Goal: Transaction & Acquisition: Purchase product/service

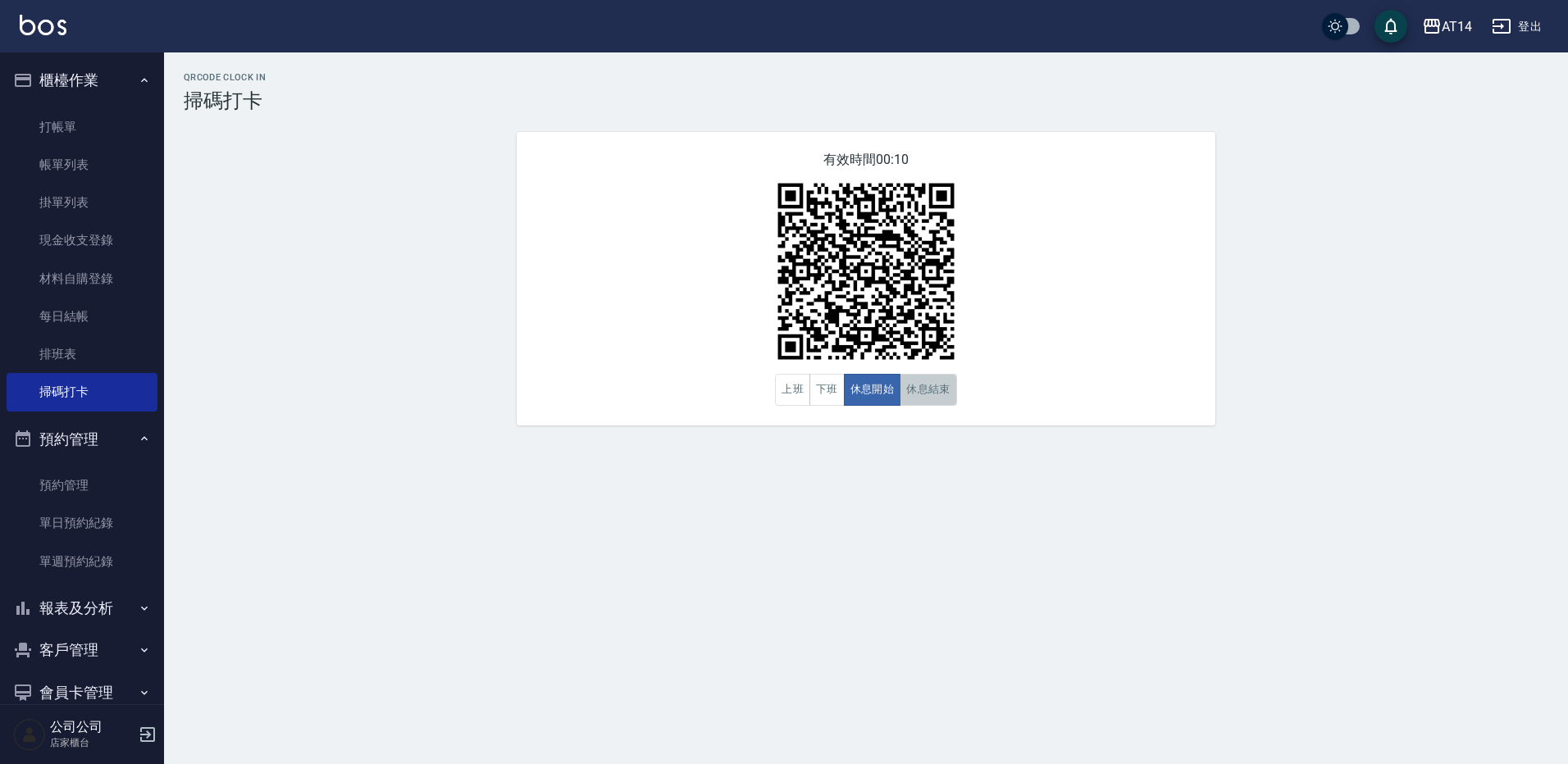
click at [942, 406] on button "休息結束" at bounding box center [928, 390] width 58 height 32
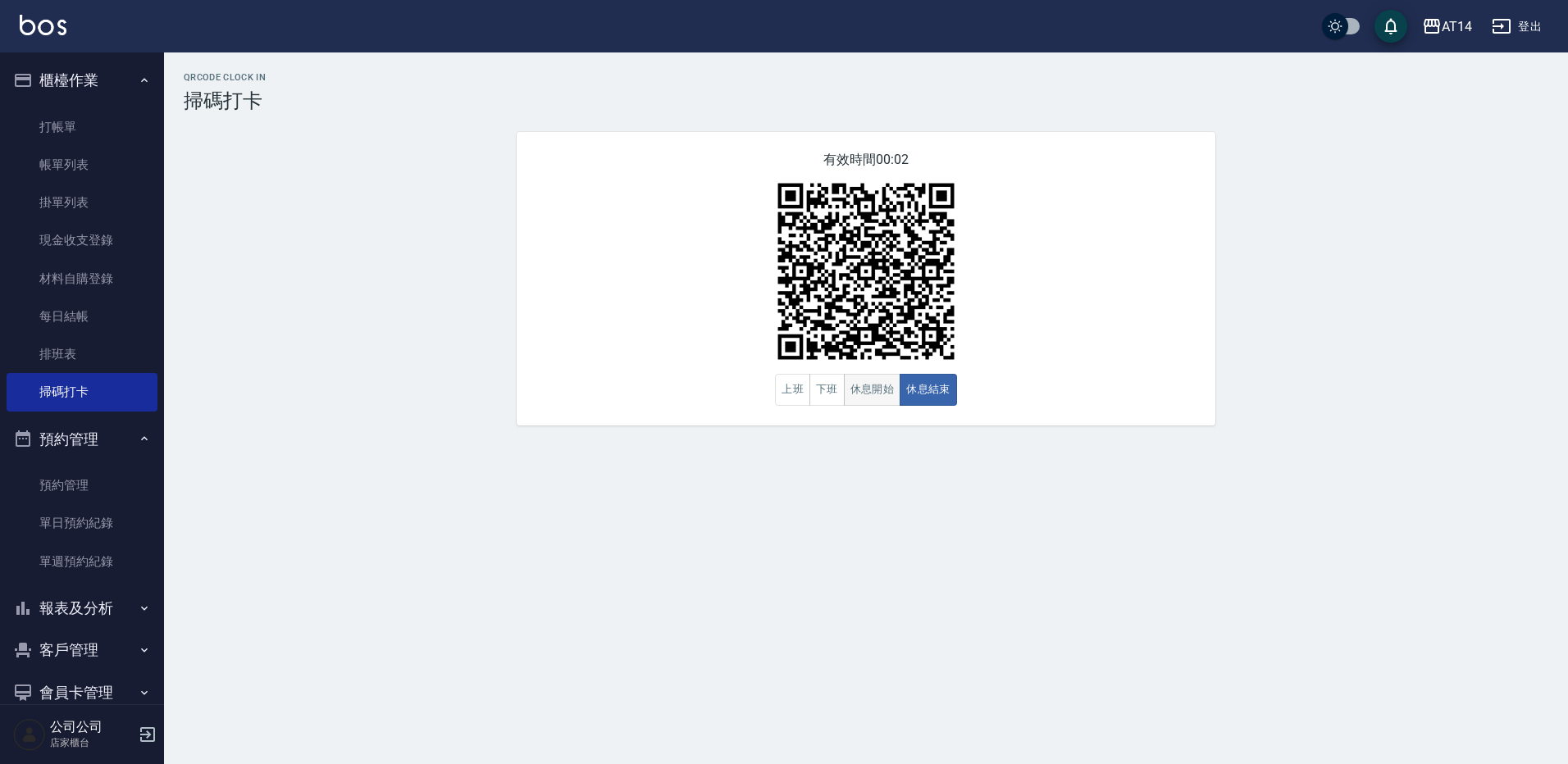
click at [882, 395] on button "休息開始" at bounding box center [872, 390] width 58 height 32
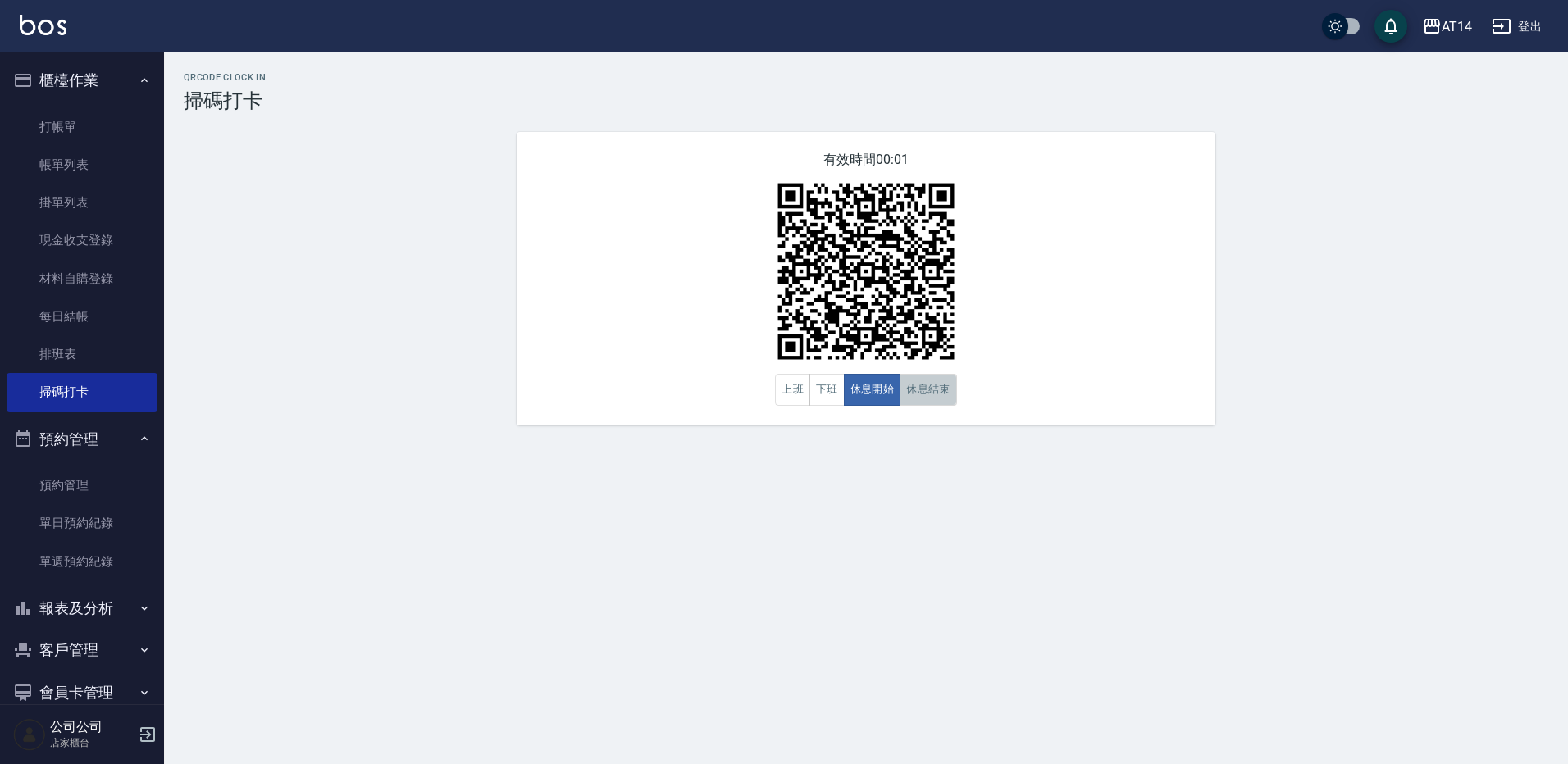
click at [916, 394] on button "休息結束" at bounding box center [928, 390] width 58 height 32
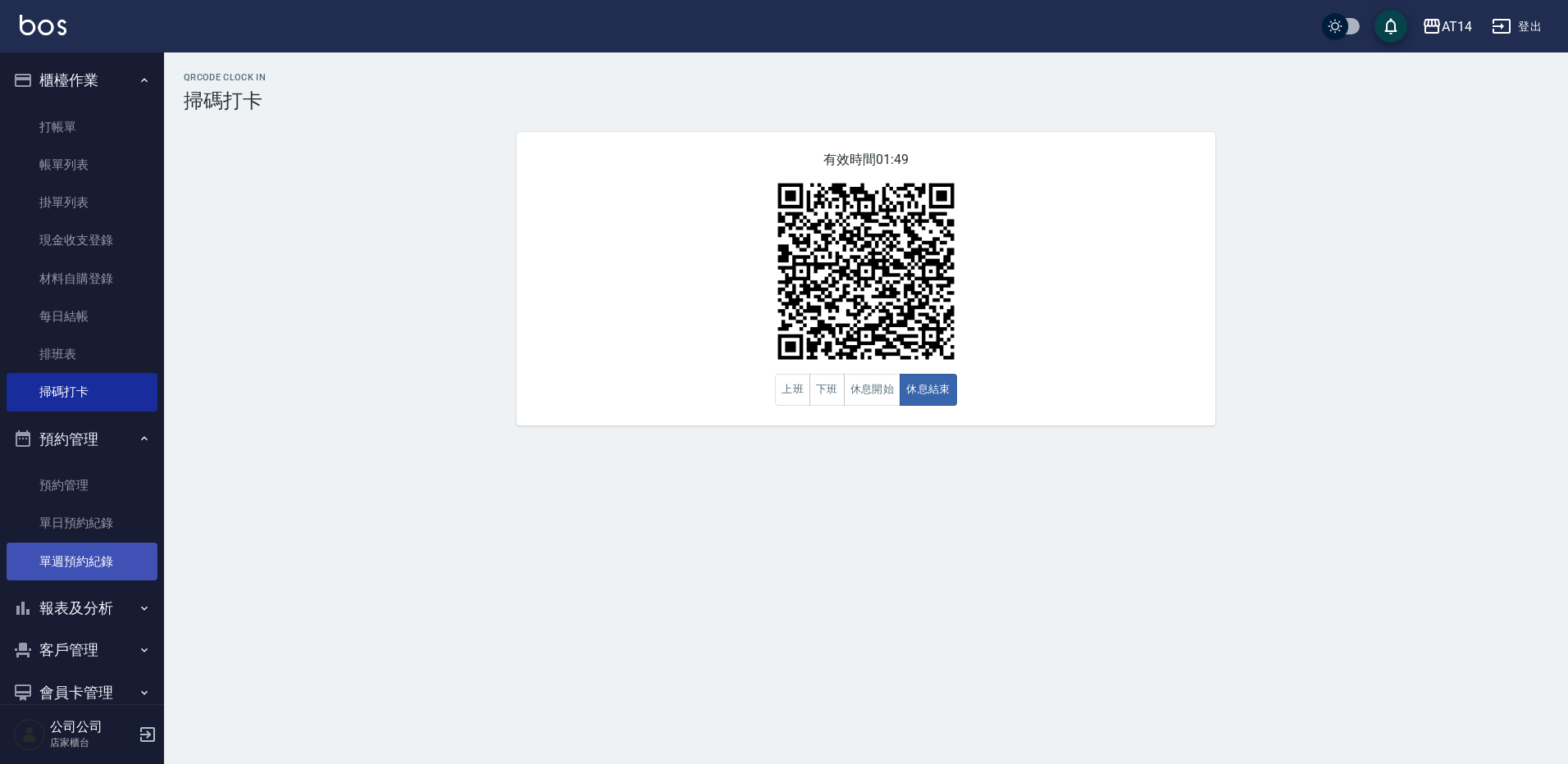
click at [60, 567] on link "單週預約紀錄" at bounding box center [82, 561] width 151 height 37
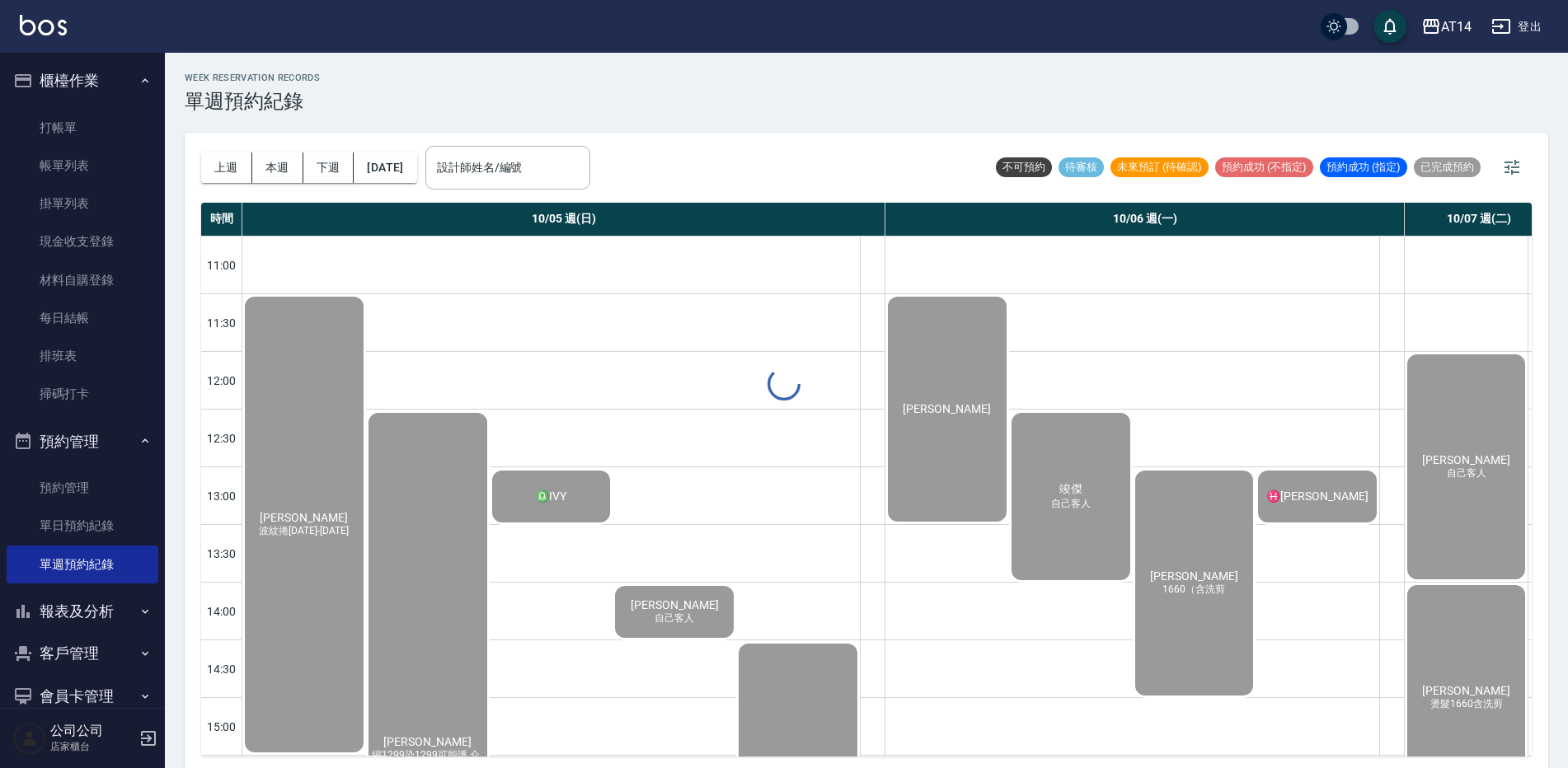
click at [582, 165] on div at bounding box center [784, 384] width 1568 height 768
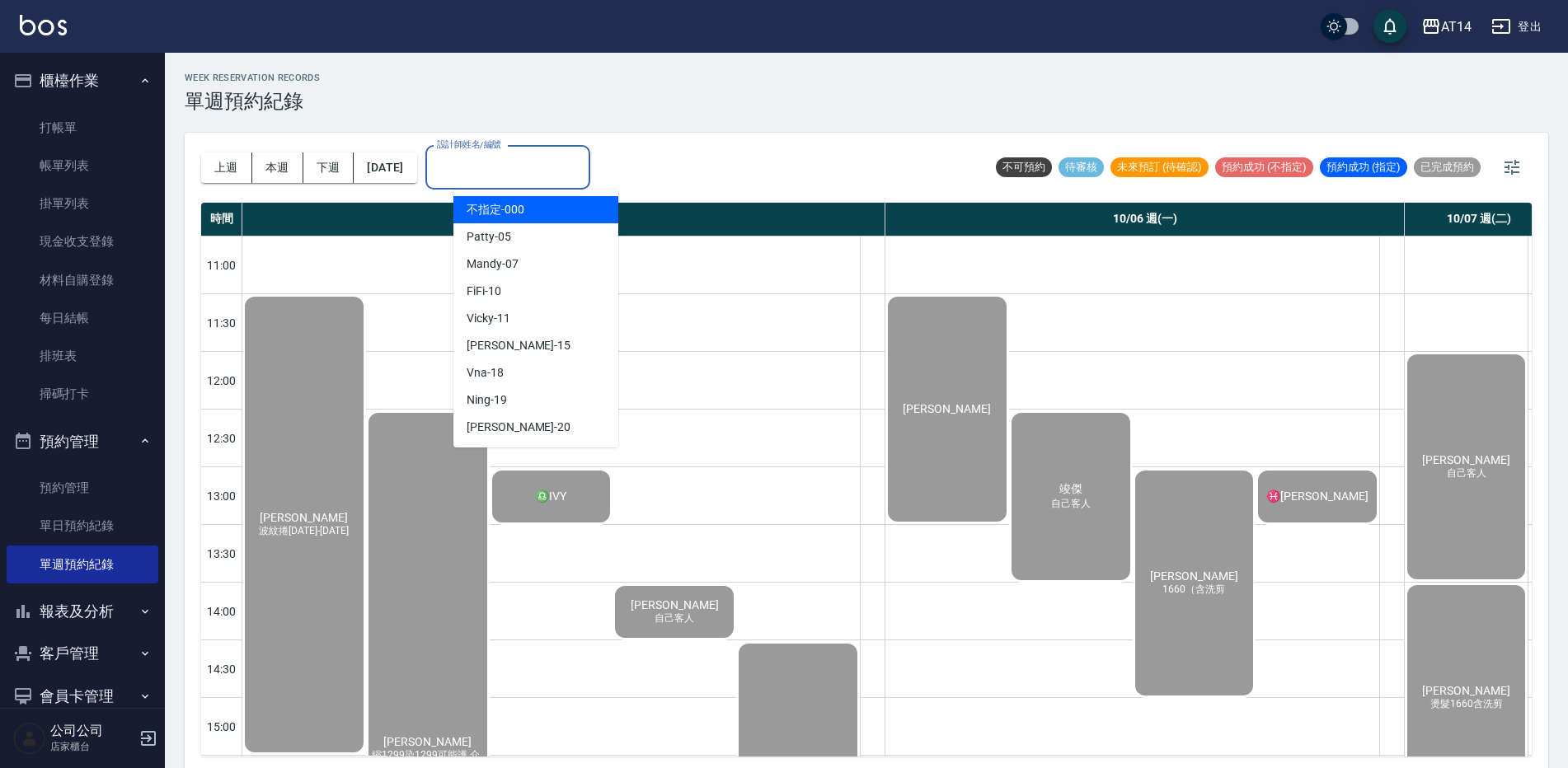
click at [505, 171] on input "設計師姓名/編號" at bounding box center [507, 168] width 150 height 29
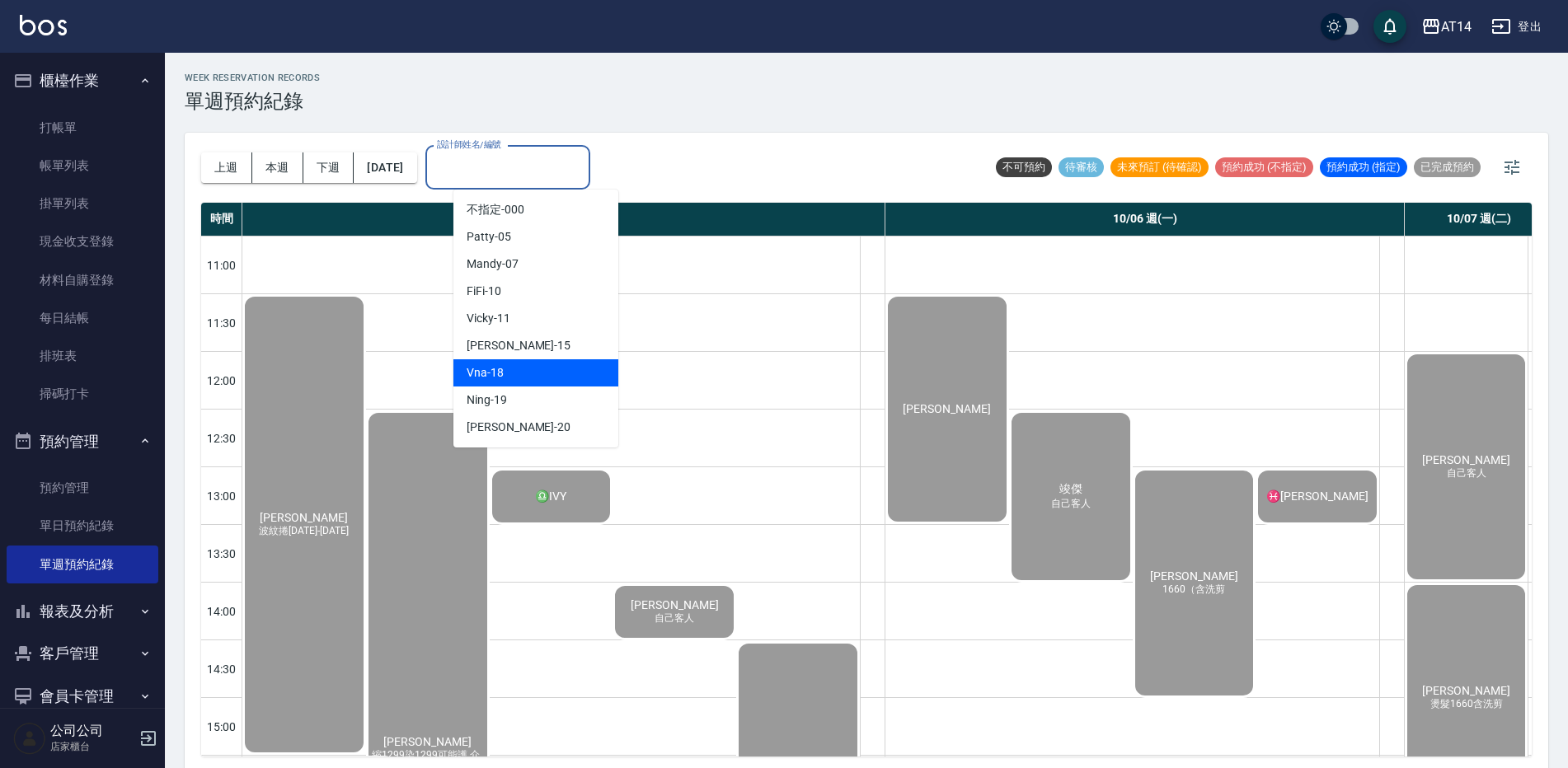
click at [528, 362] on div "Vna -18" at bounding box center [535, 372] width 165 height 27
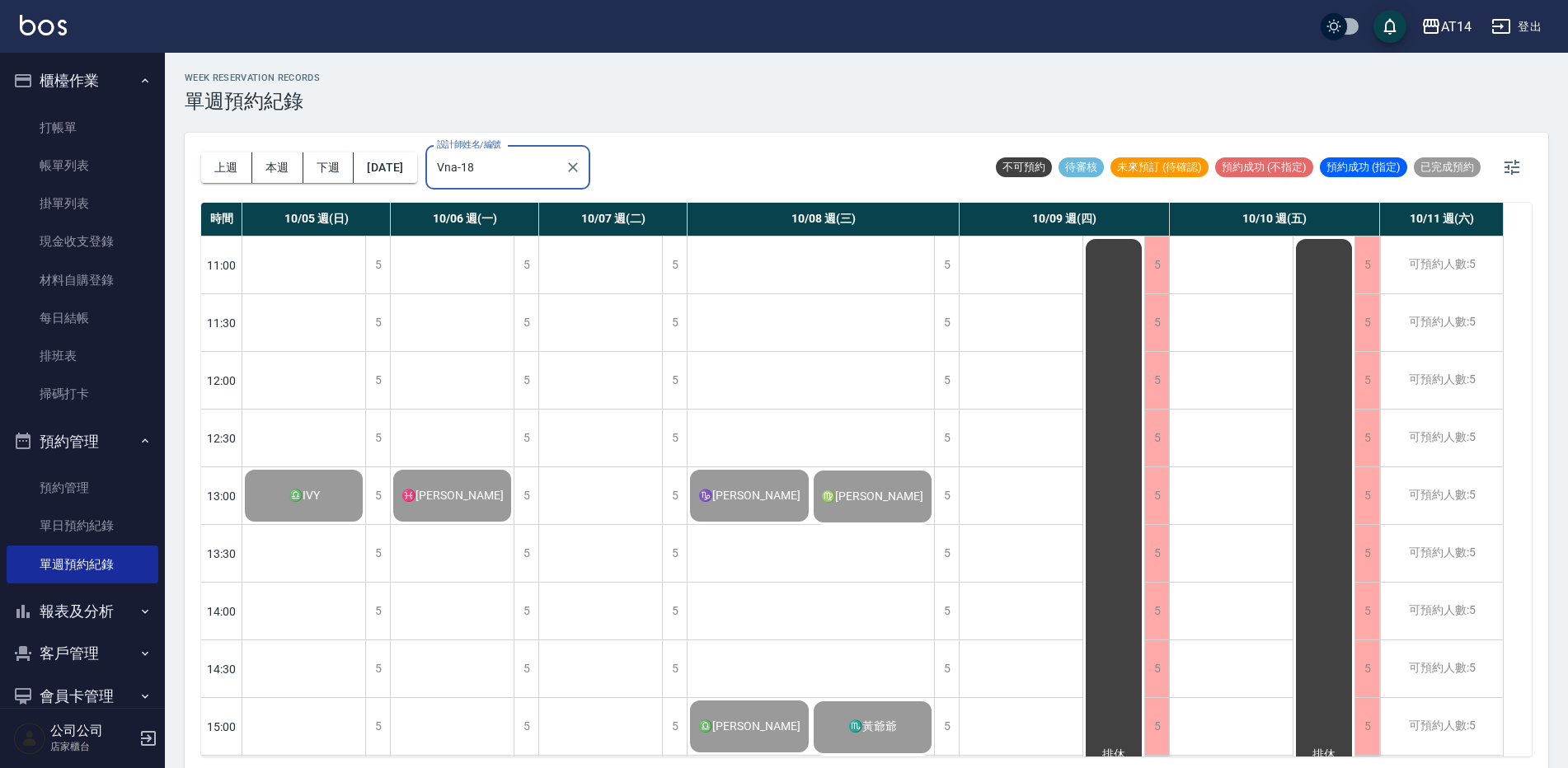
click at [531, 185] on div "Vna-18 設計師姓名/編號" at bounding box center [507, 167] width 165 height 44
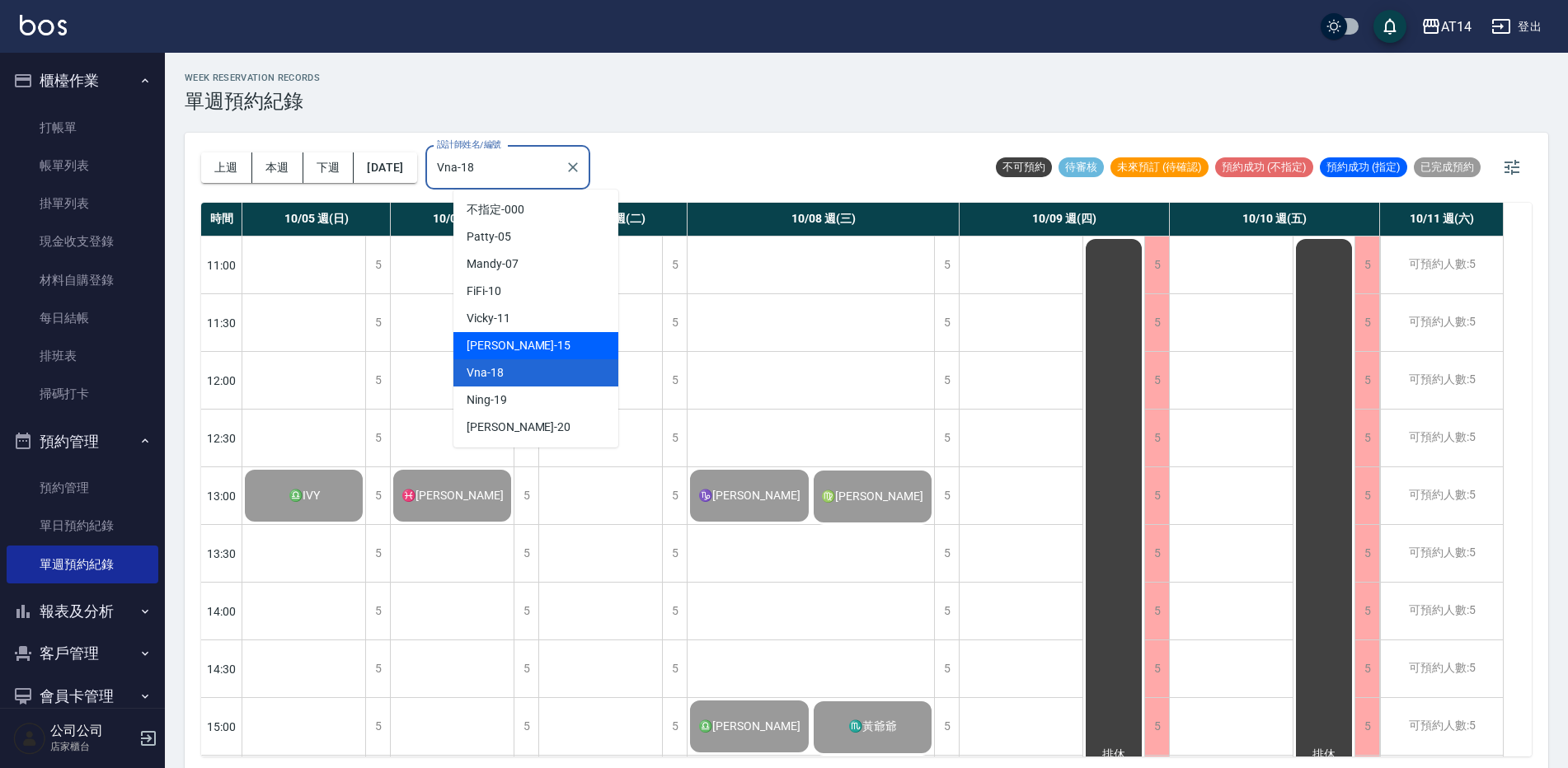
click at [534, 358] on div "Dora -15" at bounding box center [535, 346] width 165 height 27
type input "Dora-15"
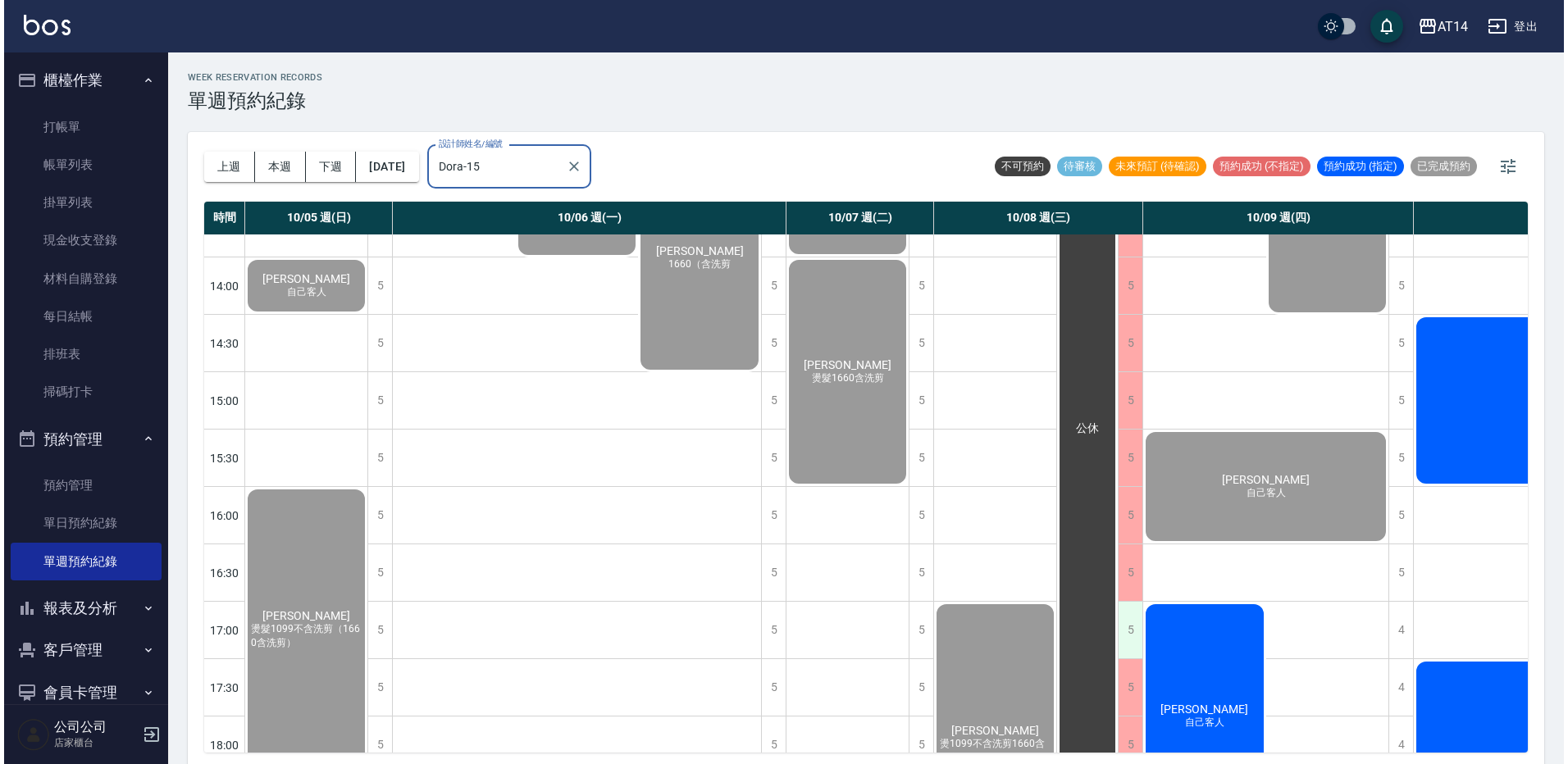
scroll to position [328, 0]
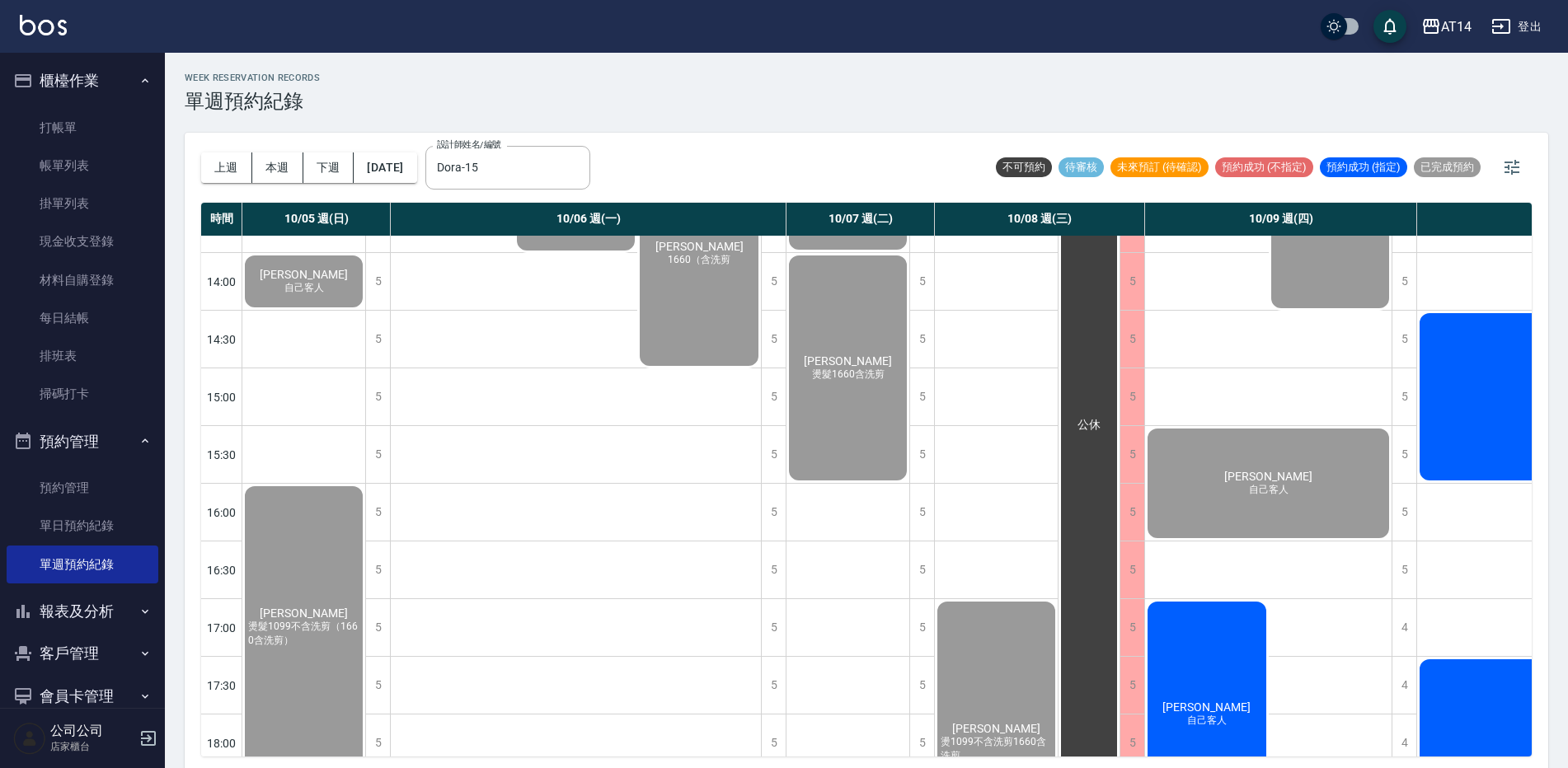
click at [1229, 621] on div "[PERSON_NAME] 自己客人" at bounding box center [1207, 714] width 123 height 230
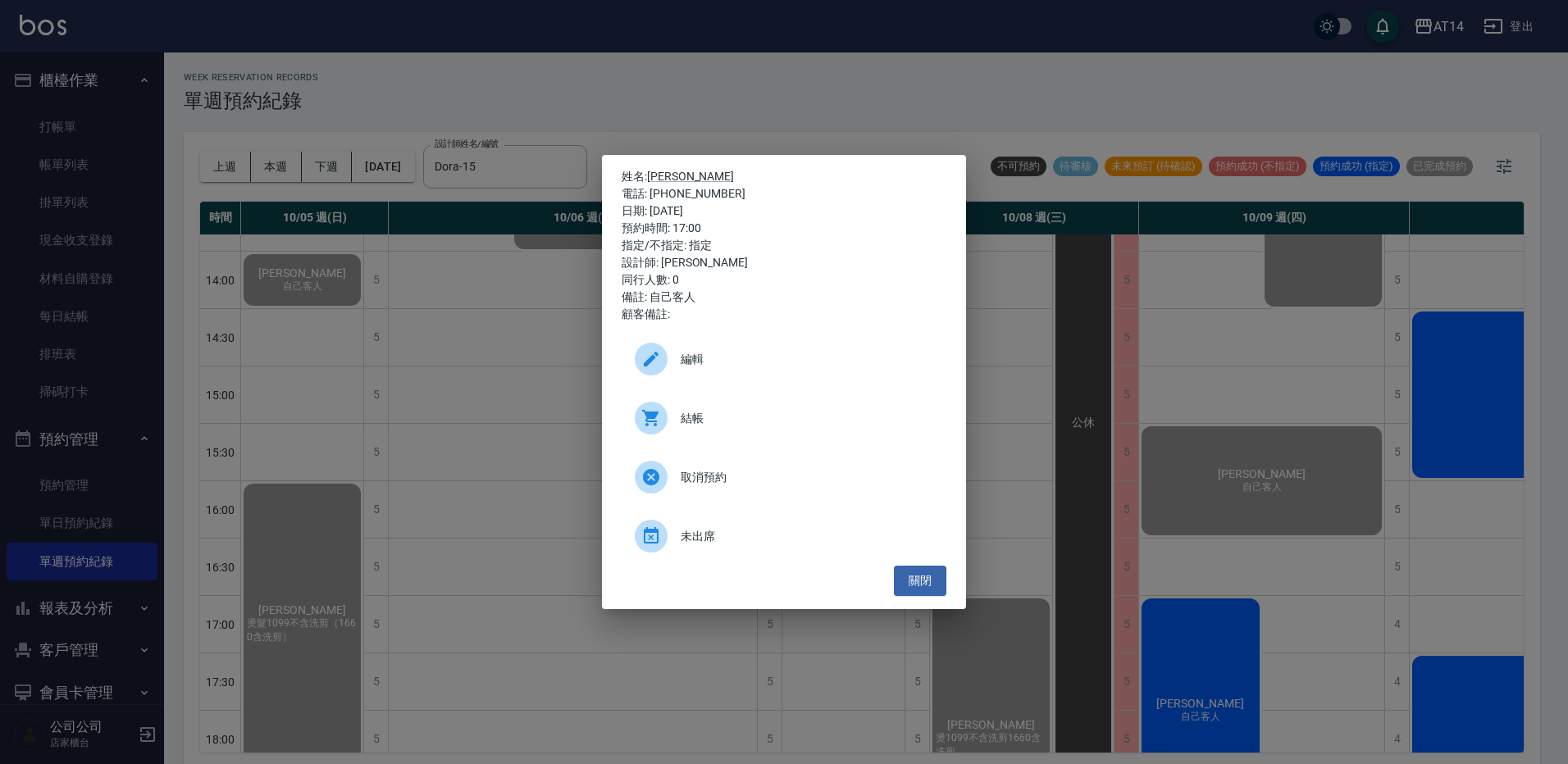
click at [811, 395] on div "結帳" at bounding box center [783, 418] width 324 height 46
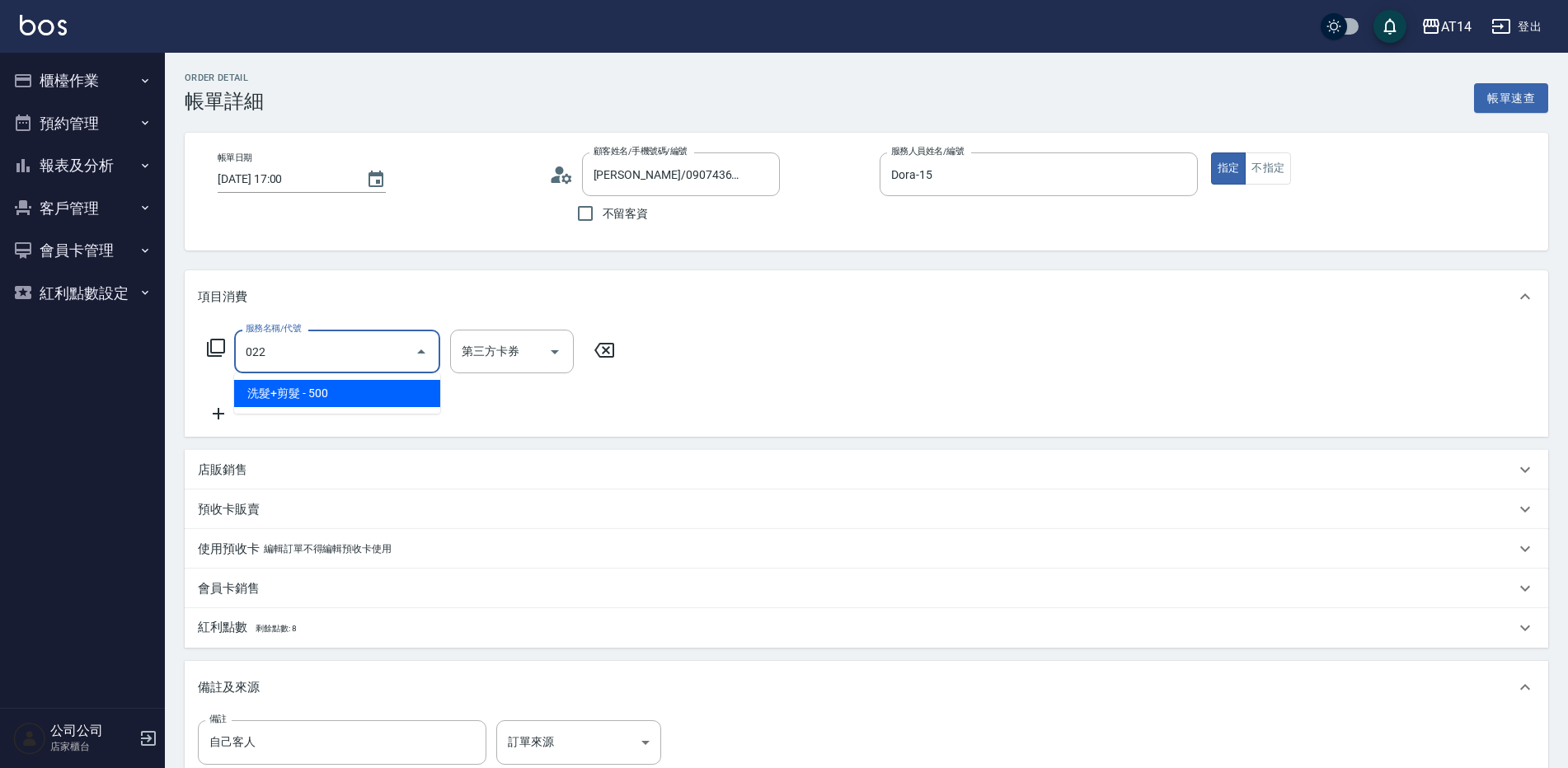
type input "洗髮+剪髮(022)"
type input "1"
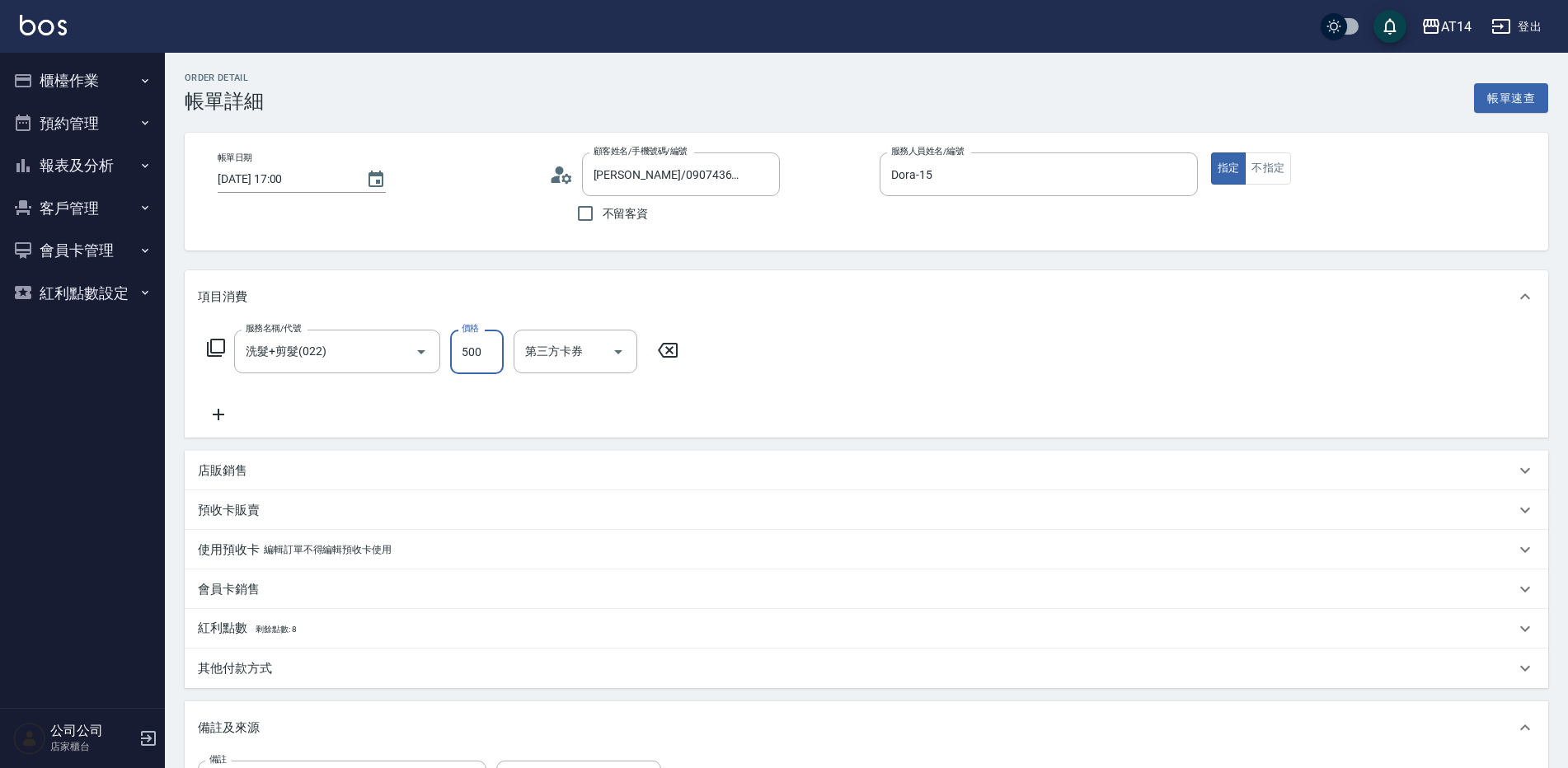
type input "5"
type input "0"
type input "550"
type input "1"
type input "550"
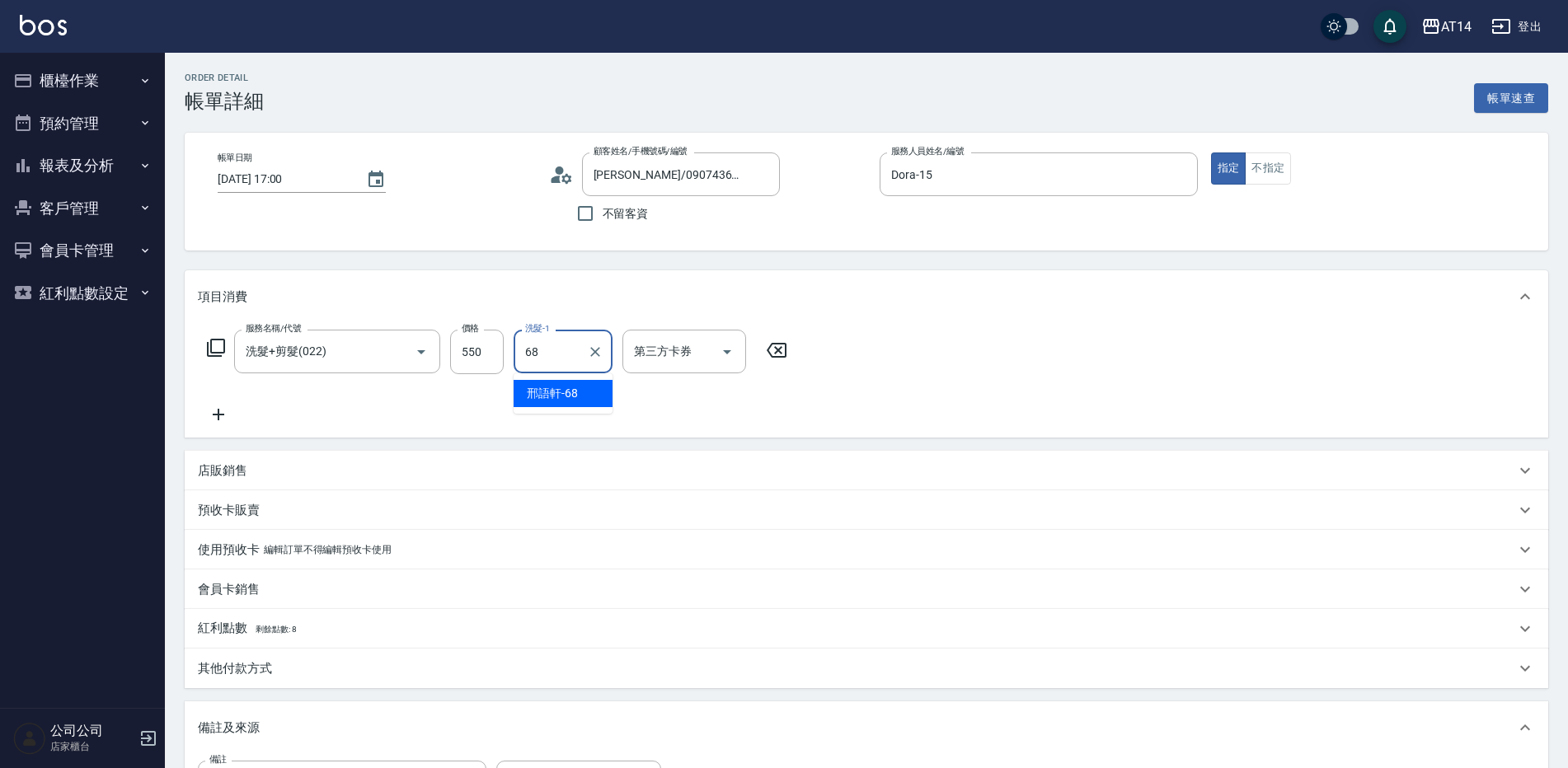
type input "邢語軒-68"
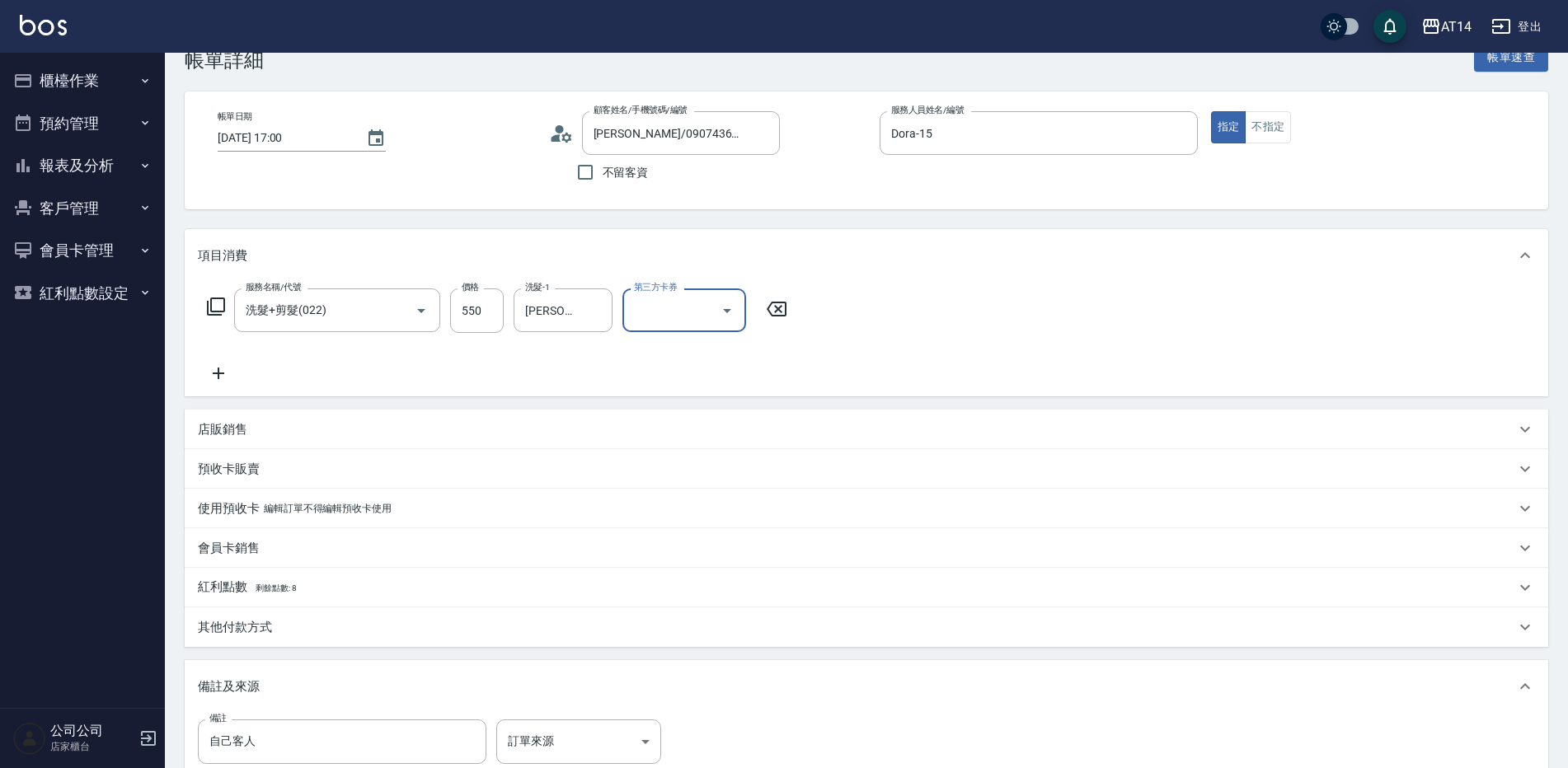
scroll to position [82, 0]
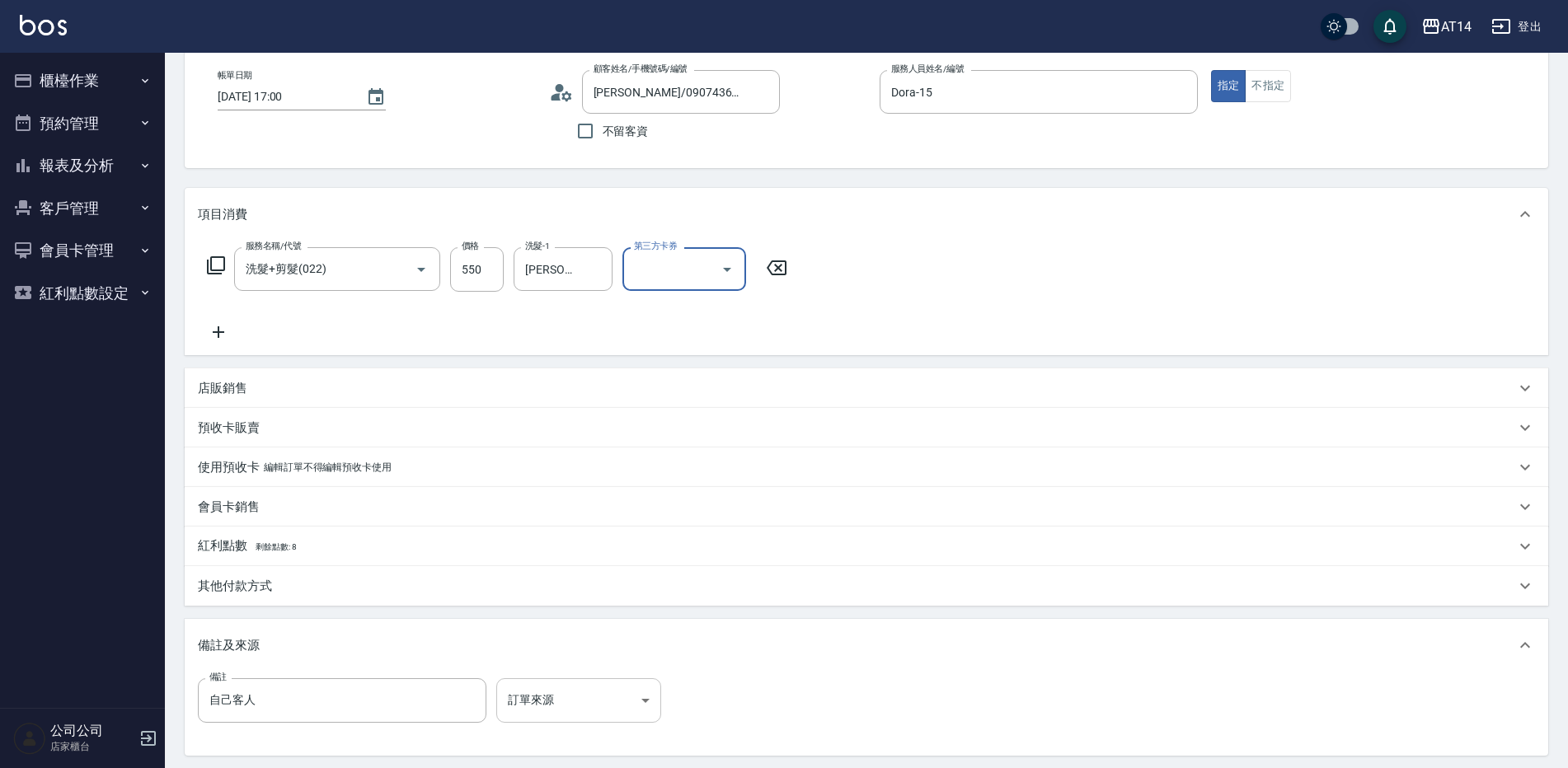
click at [556, 689] on body "AT14 登出 櫃檯作業 打帳單 帳單列表 掛單列表 現金收支登錄 材料自購登錄 每日結帳 排班表 掃碼打卡 預約管理 預約管理 單日預約紀錄 單週預約紀錄 …" at bounding box center [784, 422] width 1568 height 1008
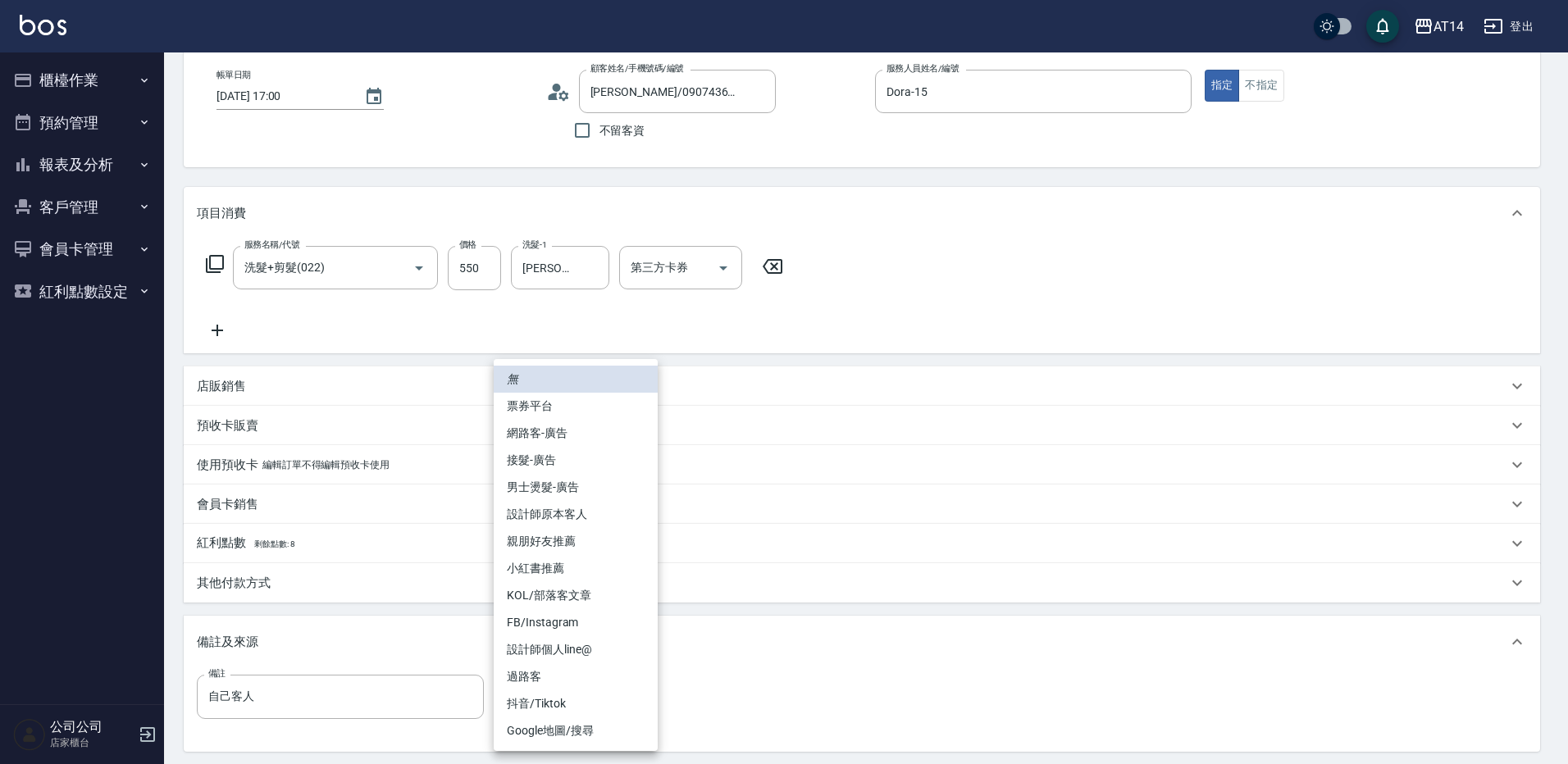
click at [581, 525] on li "設計師原本客人" at bounding box center [575, 514] width 164 height 27
type input "設計師原本客人"
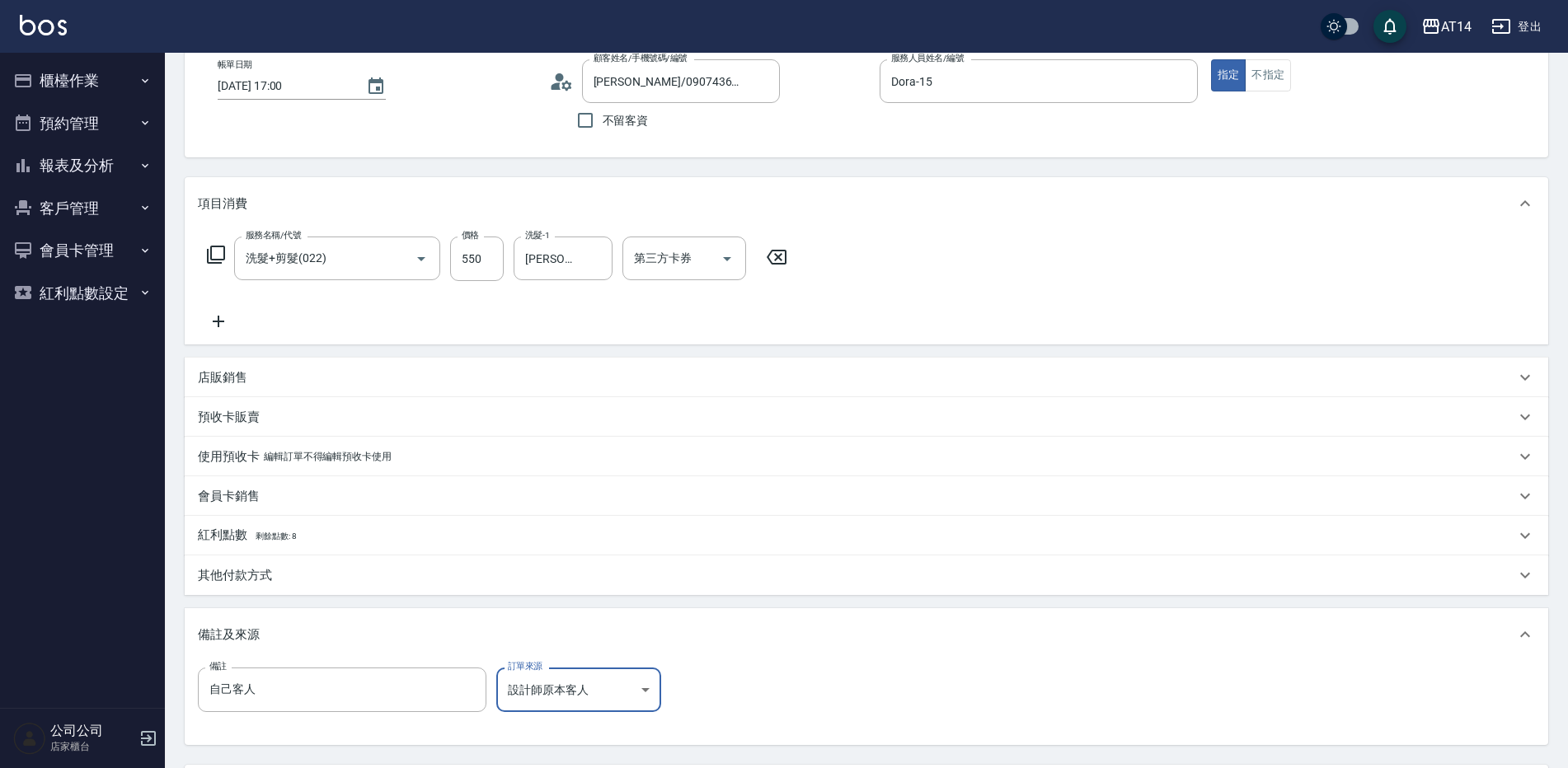
scroll to position [165, 0]
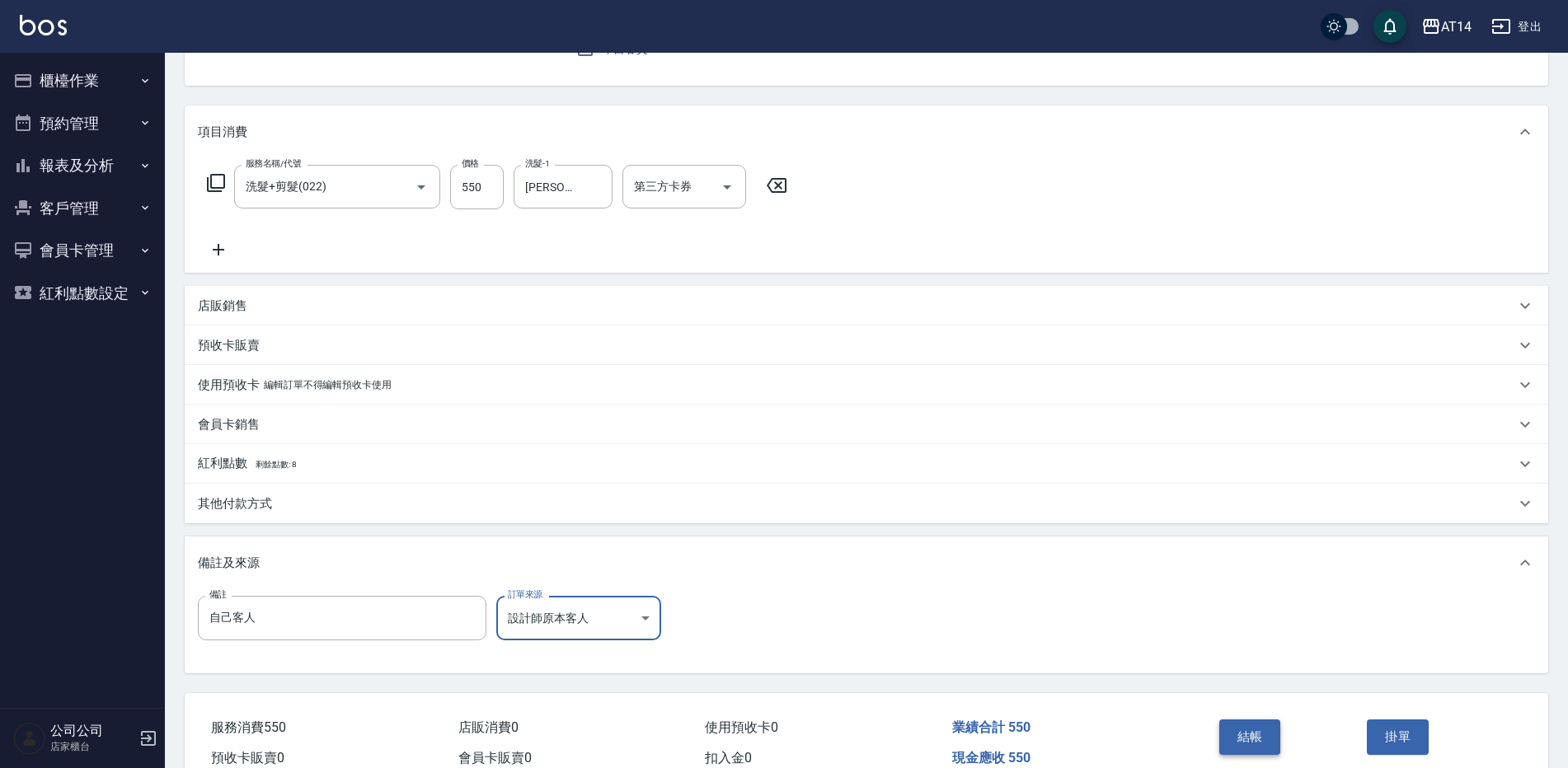
click at [1272, 737] on button "結帳" at bounding box center [1250, 737] width 62 height 35
